Goal: Information Seeking & Learning: Learn about a topic

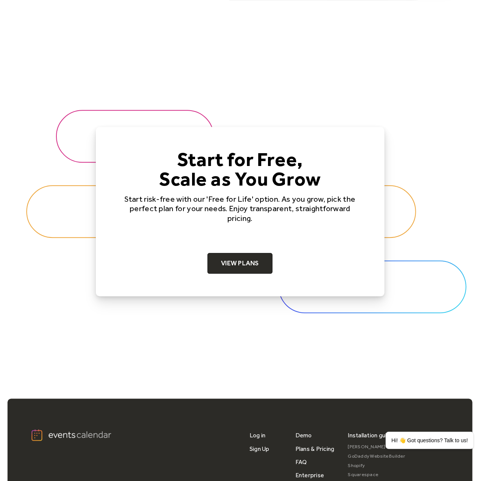
scroll to position [2346, 0]
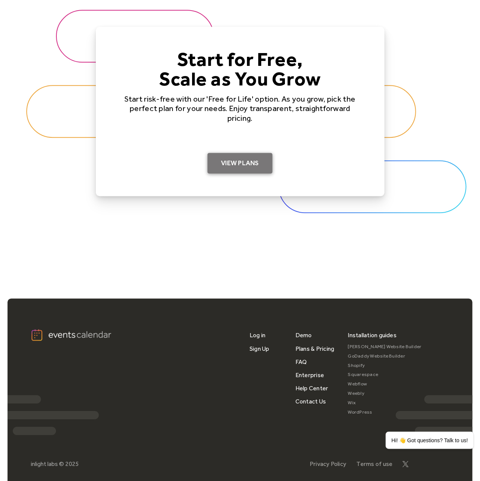
drag, startPoint x: 241, startPoint y: 160, endPoint x: 247, endPoint y: 161, distance: 5.7
click at [241, 159] on link "View Plans" at bounding box center [240, 163] width 65 height 21
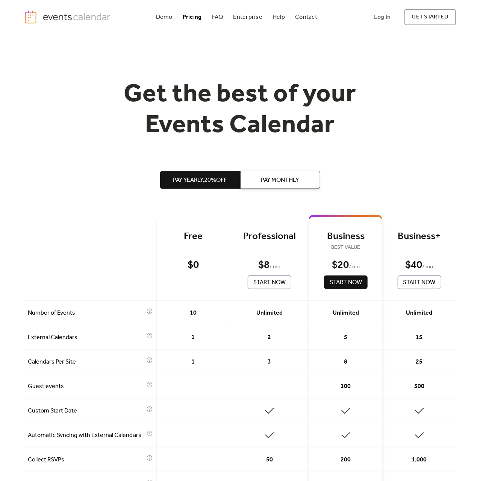
click at [220, 18] on div "FAQ" at bounding box center [217, 17] width 11 height 4
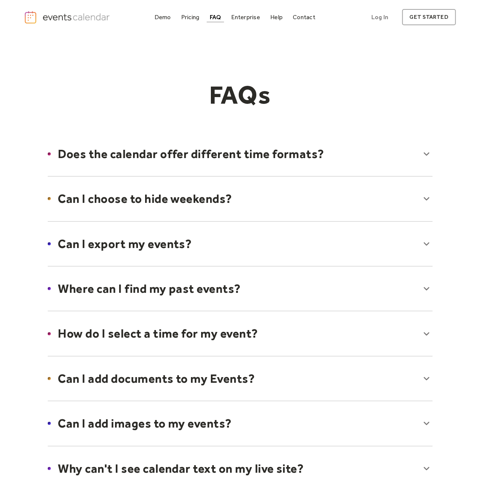
click at [426, 241] on div at bounding box center [240, 244] width 400 height 46
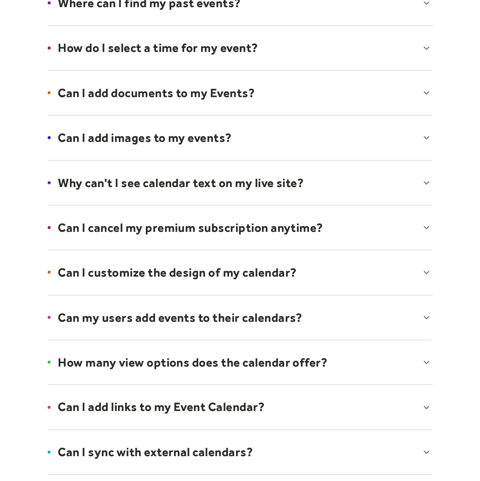
scroll to position [313, 0]
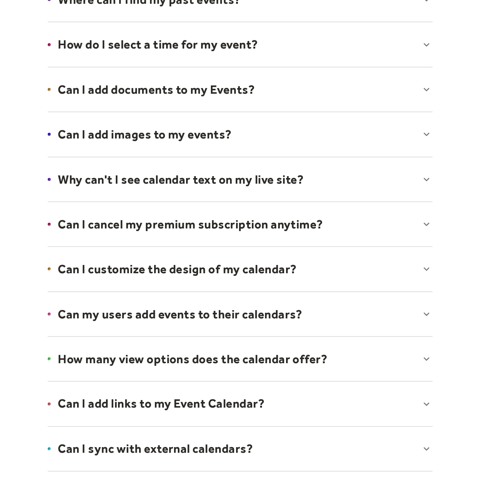
click at [370, 227] on div at bounding box center [240, 224] width 400 height 46
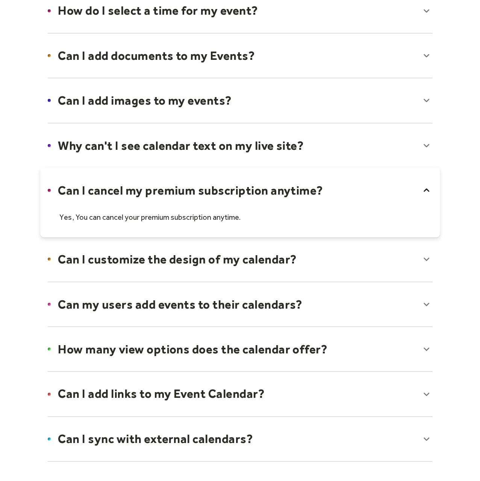
scroll to position [391, 0]
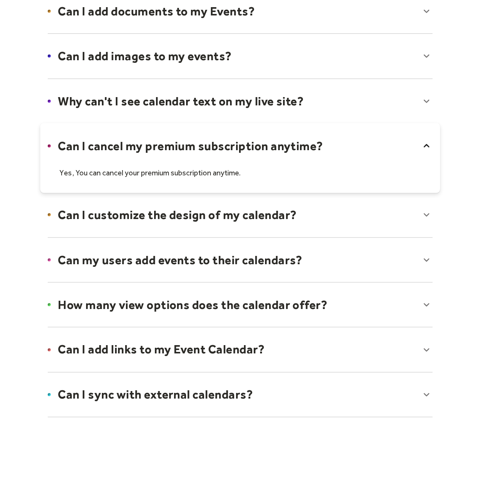
click at [328, 251] on div at bounding box center [240, 260] width 400 height 46
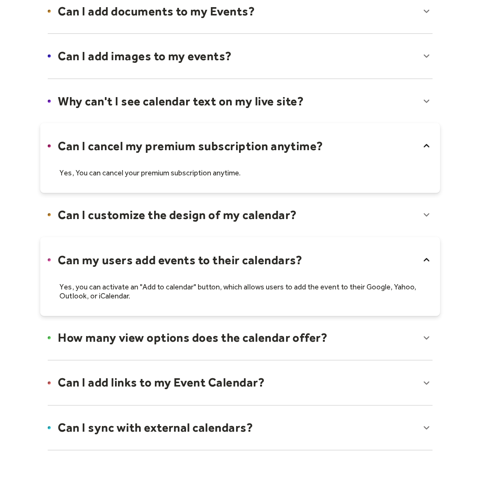
click at [361, 334] on div at bounding box center [240, 338] width 400 height 46
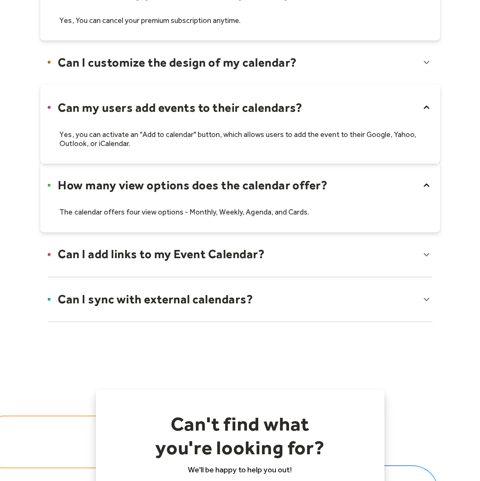
scroll to position [547, 0]
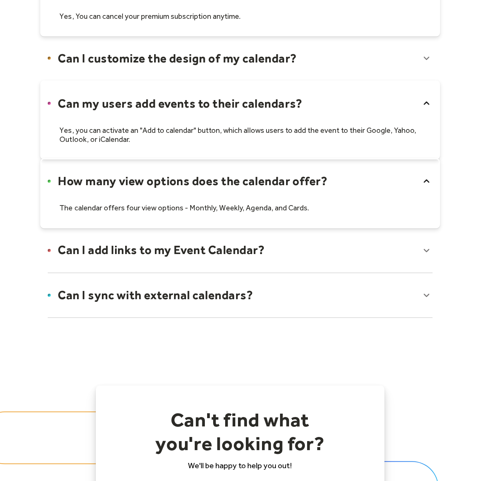
click at [305, 288] on div at bounding box center [240, 295] width 400 height 46
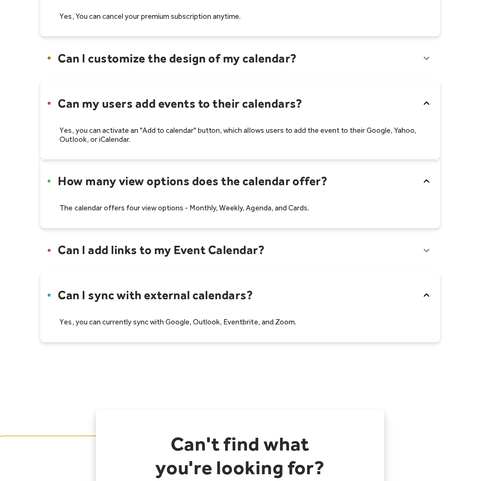
click at [261, 316] on div at bounding box center [240, 307] width 400 height 70
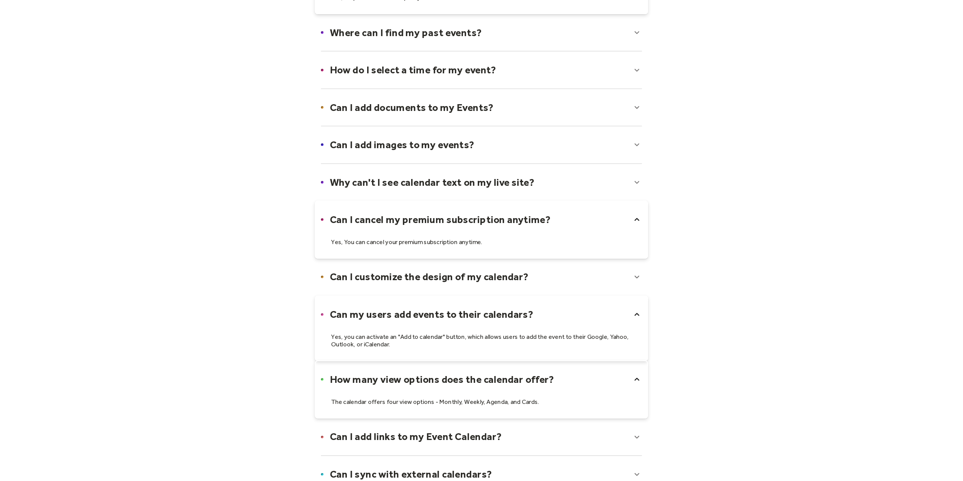
scroll to position [274, 0]
